Goal: Check status: Check status

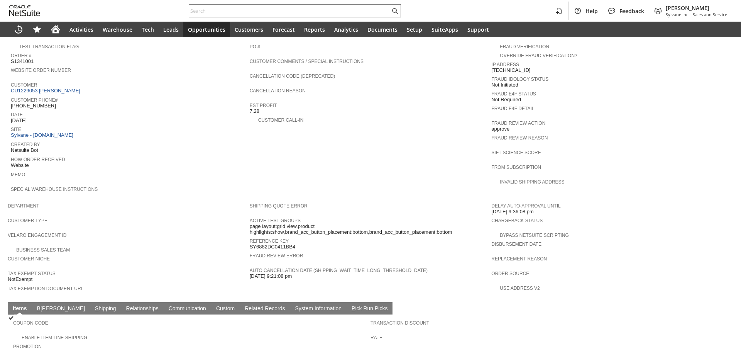
scroll to position [270, 0]
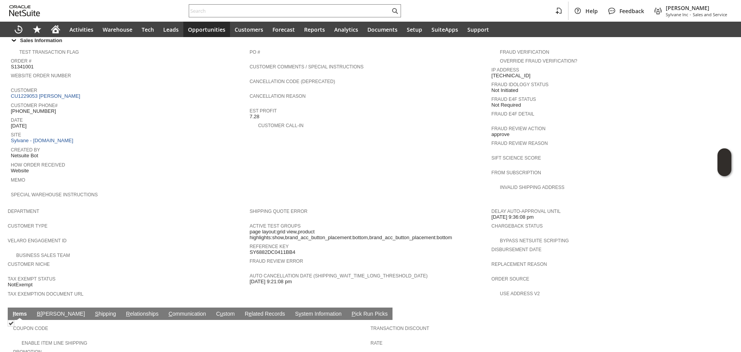
click at [68, 90] on td "Customer CU1229053 Jessica L Harris" at bounding box center [130, 92] width 239 height 15
click at [61, 93] on link "CU1229053 Jessica L Harris" at bounding box center [46, 96] width 71 height 6
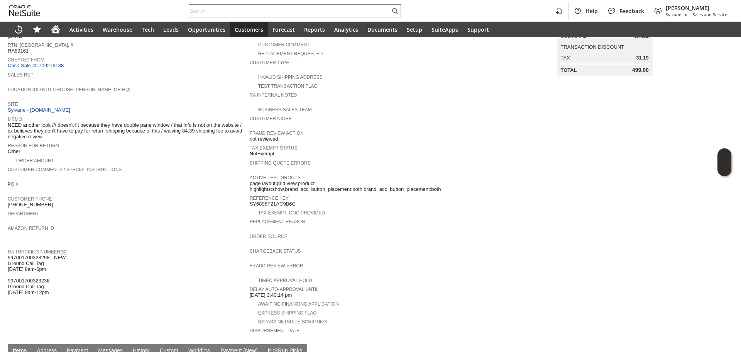
scroll to position [116, 0]
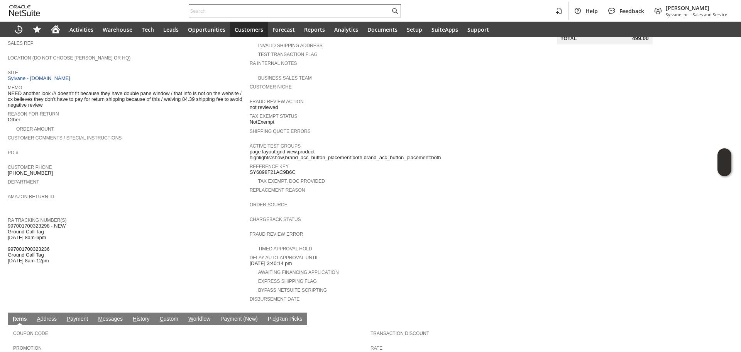
click at [24, 223] on span "997001700323298 - NEW Ground Call Tag 8/19 8am-6pm 997001700323236 Ground Call …" at bounding box center [37, 243] width 58 height 41
copy span "997001700323298"
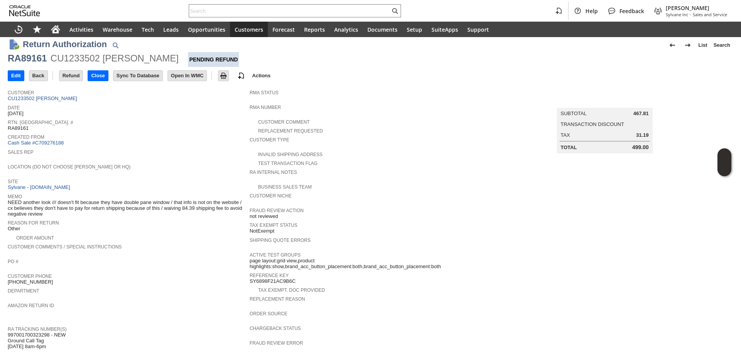
scroll to position [5, 0]
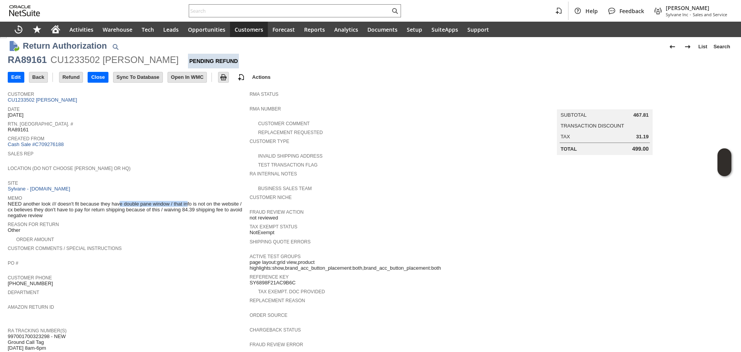
drag, startPoint x: 105, startPoint y: 201, endPoint x: 171, endPoint y: 201, distance: 66.0
click at [171, 201] on span "NEED another look /// doesn't fit because they have double pane window / that i…" at bounding box center [127, 210] width 238 height 18
click at [64, 98] on link "CU1233502 Michelle Papazian" at bounding box center [43, 100] width 71 height 6
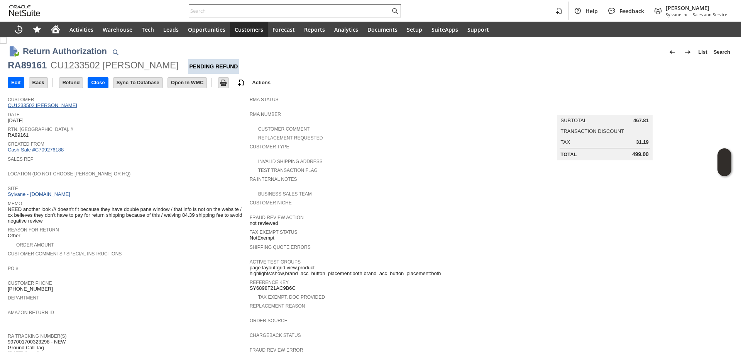
click at [59, 103] on link "CU1233502 Michelle Papazian" at bounding box center [43, 105] width 71 height 6
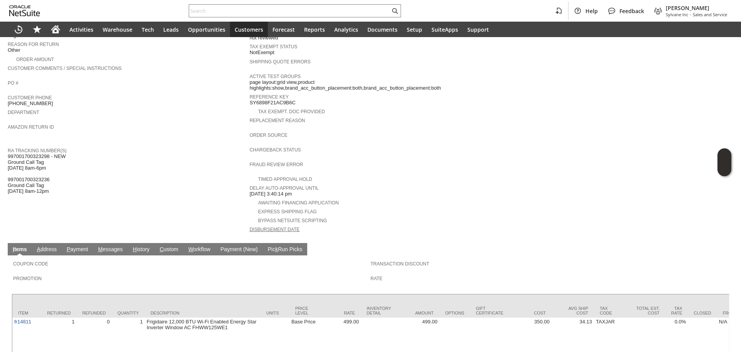
scroll to position [193, 0]
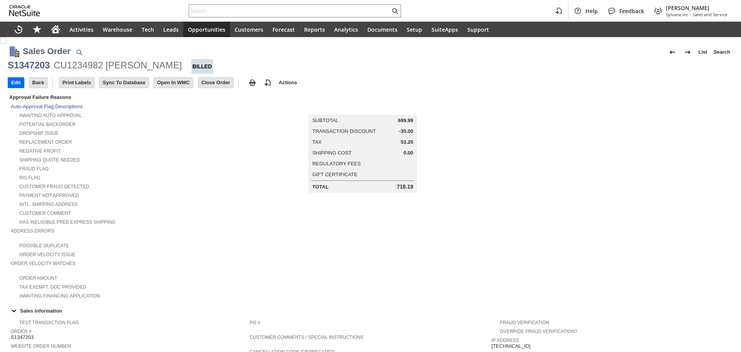
scroll to position [337, 0]
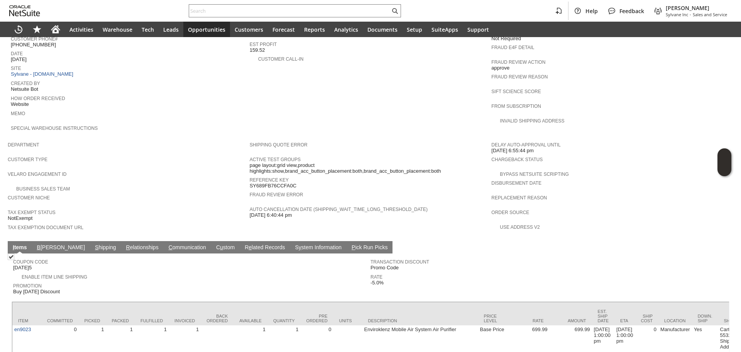
click at [93, 244] on link "S hipping" at bounding box center [105, 247] width 25 height 7
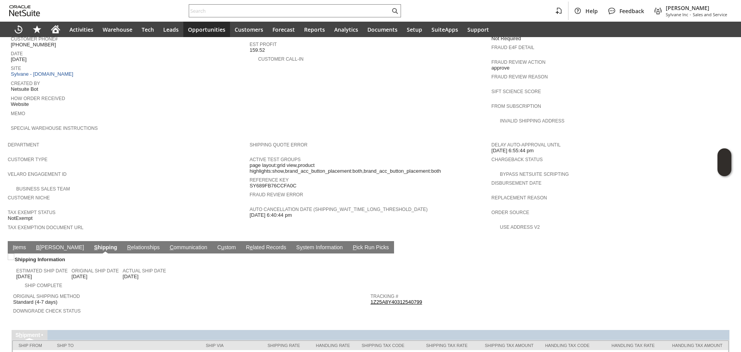
click at [381, 299] on link "1Z25A8Y40312540799" at bounding box center [397, 302] width 52 height 6
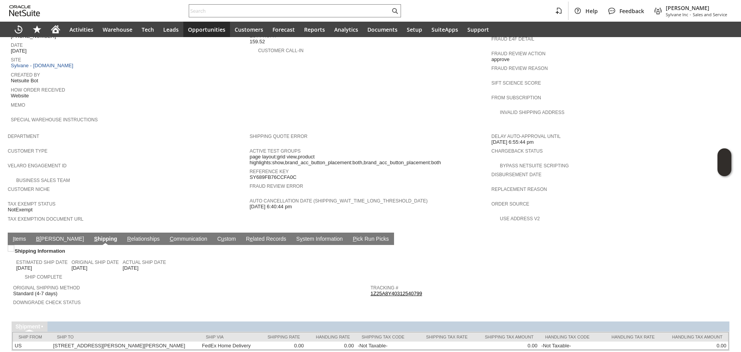
scroll to position [354, 0]
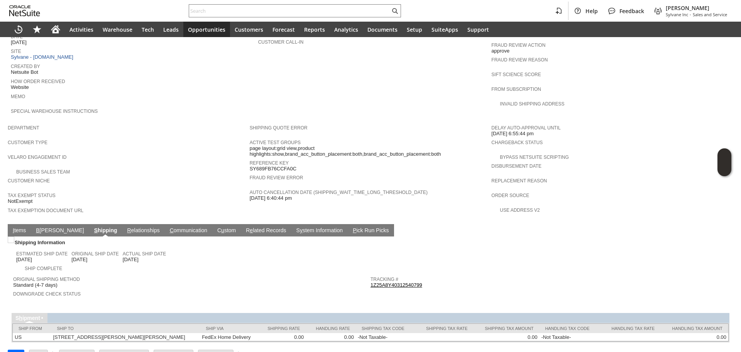
click at [22, 227] on link "I tems" at bounding box center [19, 230] width 17 height 7
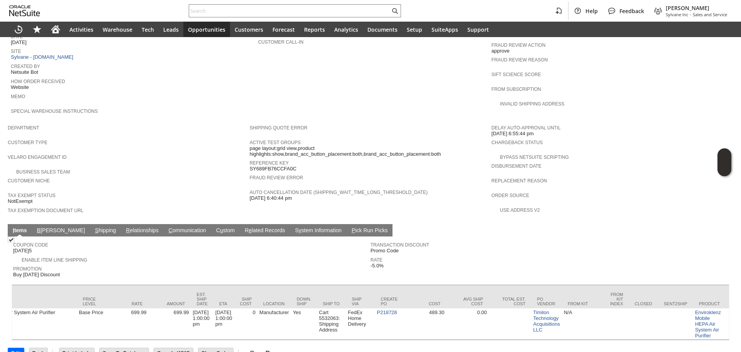
scroll to position [0, 423]
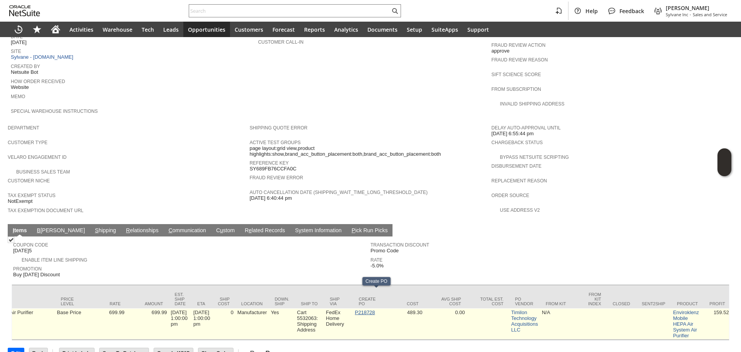
click at [372, 309] on link "P218728" at bounding box center [365, 312] width 20 height 6
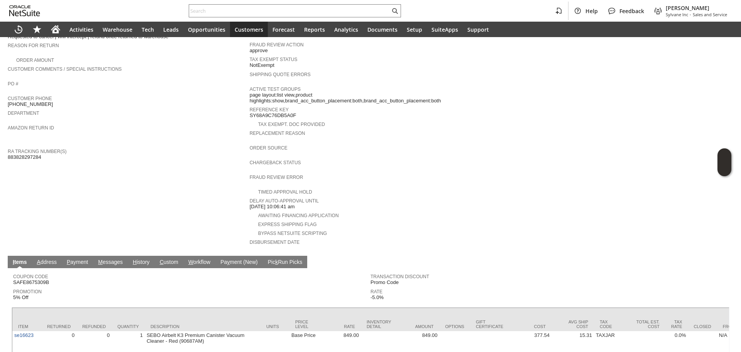
scroll to position [173, 0]
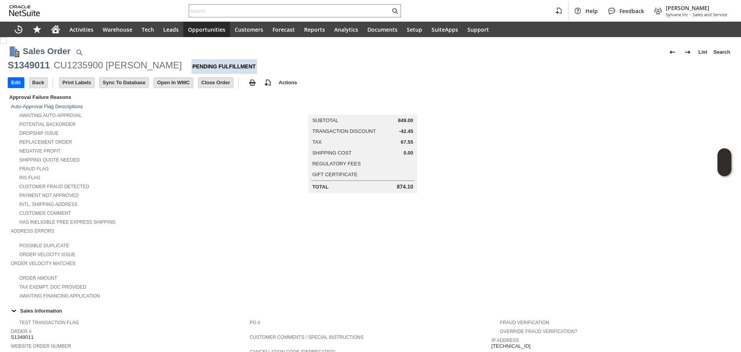
click at [41, 69] on div "S1349011" at bounding box center [29, 65] width 42 height 12
click at [41, 68] on div "S1349011" at bounding box center [29, 65] width 42 height 12
click at [39, 59] on div "Sales Order List Search" at bounding box center [378, 52] width 711 height 14
copy h1 "Sales"
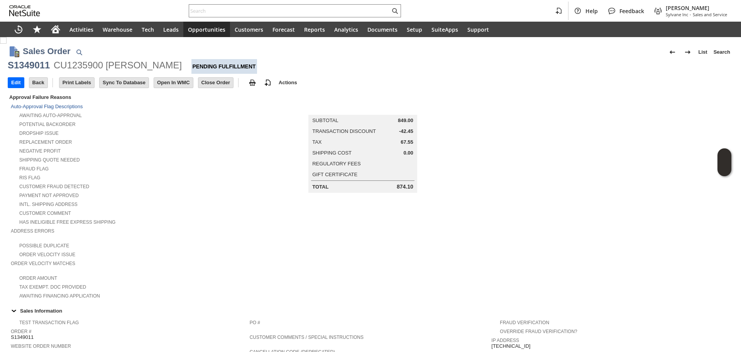
copy div "S1349011"
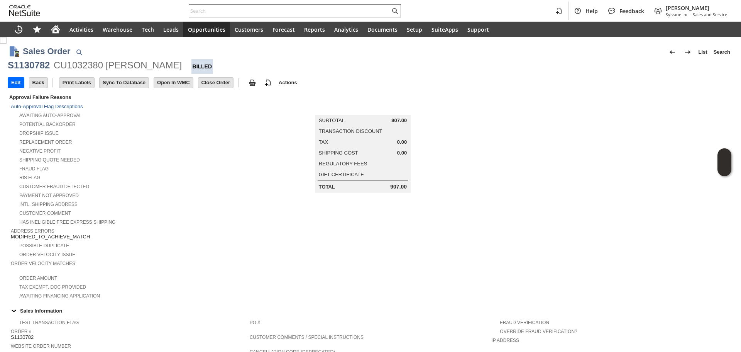
click at [81, 69] on div "CU1032380 Amy R Stockman" at bounding box center [118, 65] width 128 height 12
copy div "CU1032380"
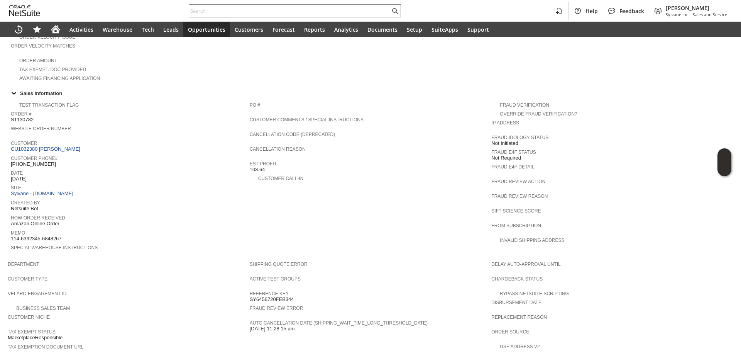
scroll to position [347, 0]
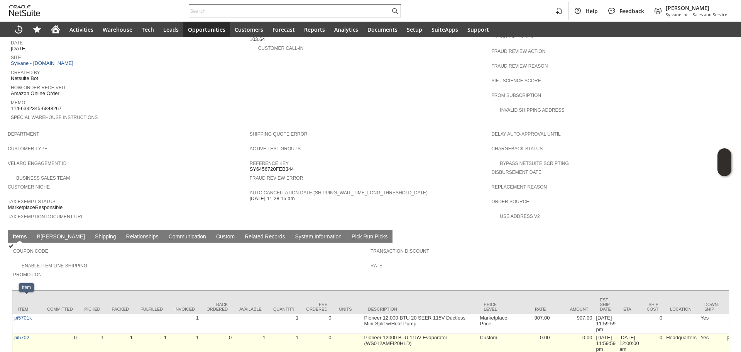
click at [24, 333] on td "pi5702" at bounding box center [26, 343] width 29 height 20
click at [24, 334] on link "pi5702" at bounding box center [21, 337] width 15 height 6
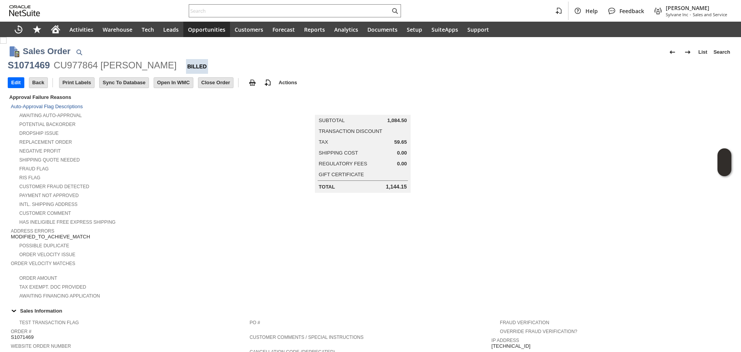
click at [88, 67] on div "CU977864 [PERSON_NAME]" at bounding box center [115, 65] width 123 height 12
copy div "CU977864"
